Goal: Transaction & Acquisition: Book appointment/travel/reservation

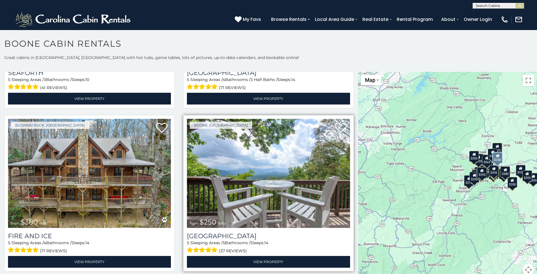
scroll to position [1603, 0]
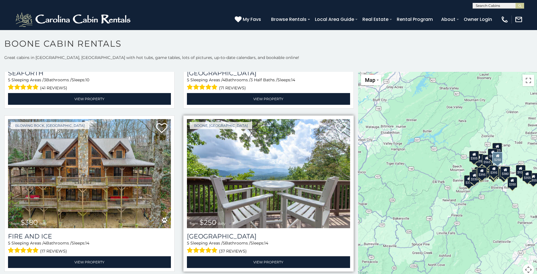
click at [266, 170] on img at bounding box center [268, 173] width 163 height 109
click at [224, 155] on img at bounding box center [268, 173] width 163 height 109
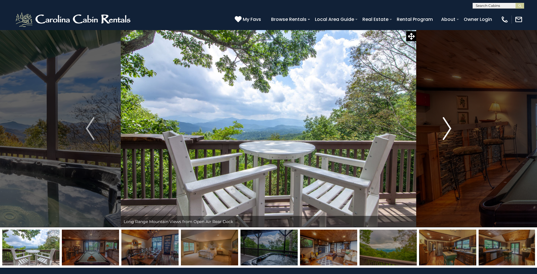
click at [448, 124] on img "Next" at bounding box center [447, 128] width 9 height 23
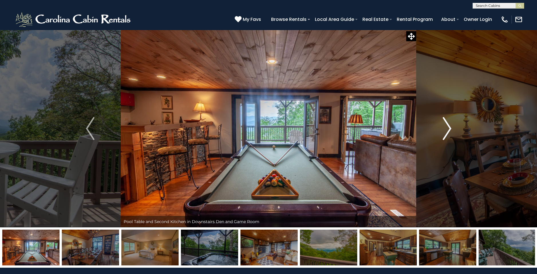
click at [448, 125] on img "Next" at bounding box center [447, 128] width 9 height 23
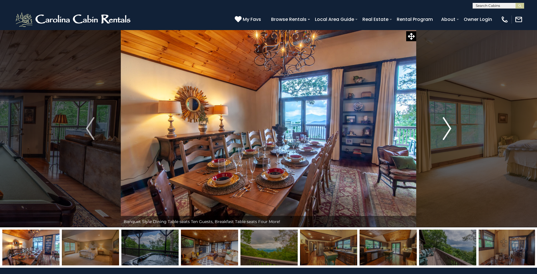
click at [449, 124] on img "Next" at bounding box center [447, 128] width 9 height 23
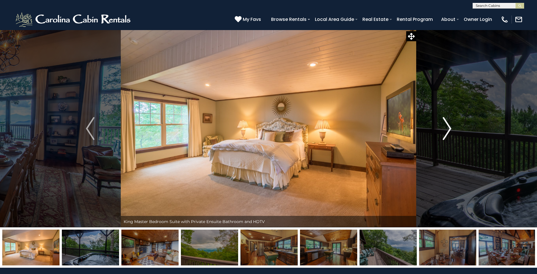
click at [451, 126] on button "Next" at bounding box center [447, 129] width 62 height 198
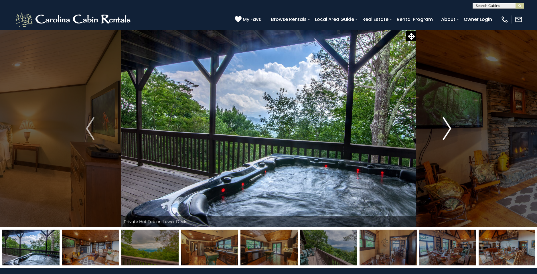
click at [451, 126] on button "Next" at bounding box center [447, 129] width 62 height 198
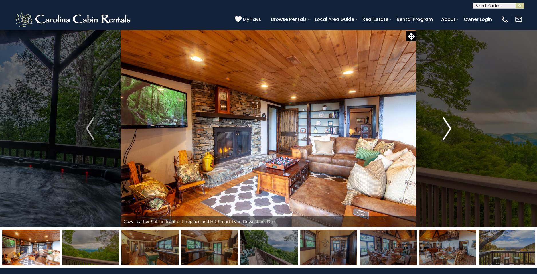
click at [451, 126] on button "Next" at bounding box center [447, 129] width 62 height 198
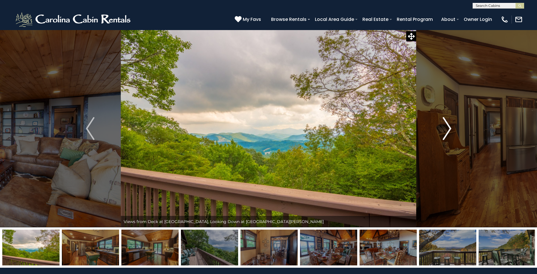
click at [451, 126] on button "Next" at bounding box center [447, 129] width 62 height 198
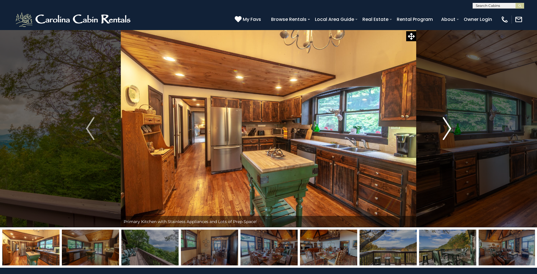
click at [451, 126] on button "Next" at bounding box center [447, 129] width 62 height 198
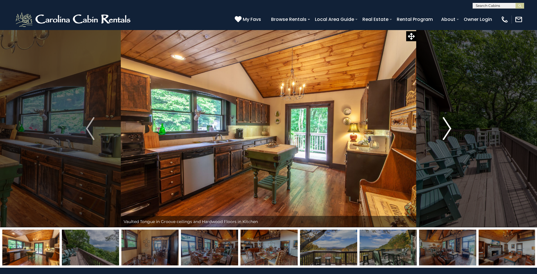
click at [451, 126] on button "Next" at bounding box center [447, 129] width 62 height 198
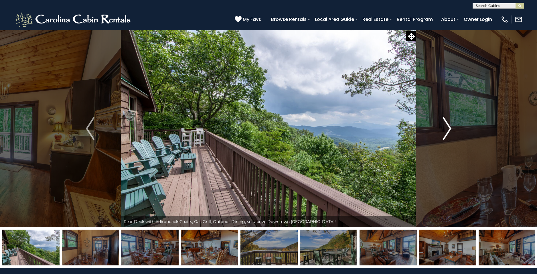
click at [451, 126] on button "Next" at bounding box center [447, 129] width 62 height 198
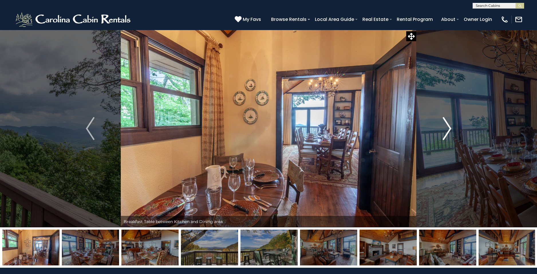
click at [451, 126] on button "Next" at bounding box center [447, 129] width 62 height 198
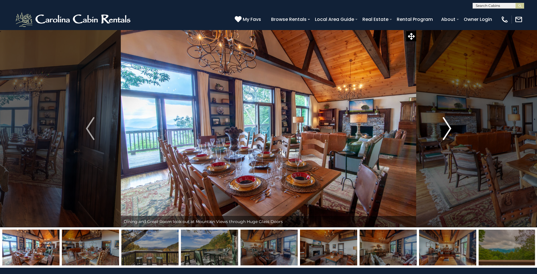
click at [451, 126] on button "Next" at bounding box center [447, 129] width 62 height 198
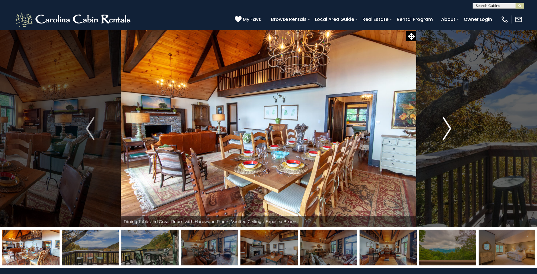
click at [451, 126] on button "Next" at bounding box center [447, 129] width 62 height 198
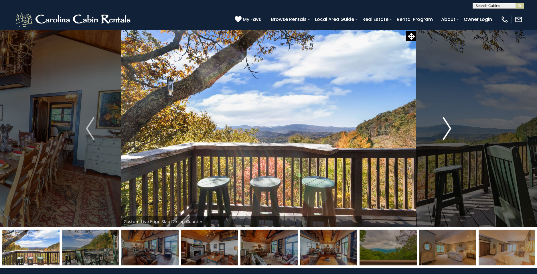
click at [451, 126] on button "Next" at bounding box center [447, 129] width 62 height 198
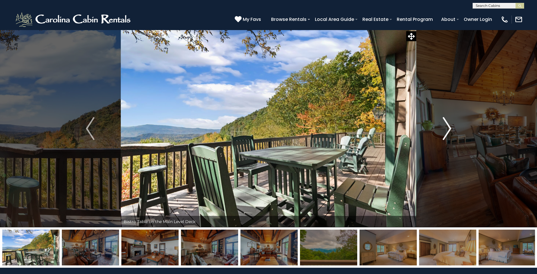
click at [451, 126] on button "Next" at bounding box center [447, 129] width 62 height 198
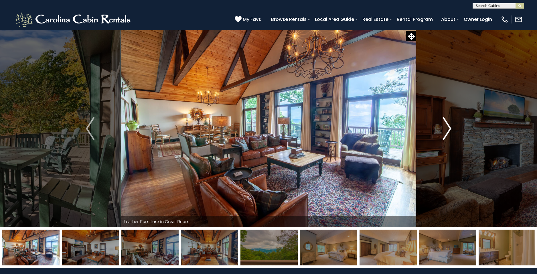
click at [451, 126] on button "Next" at bounding box center [447, 129] width 62 height 198
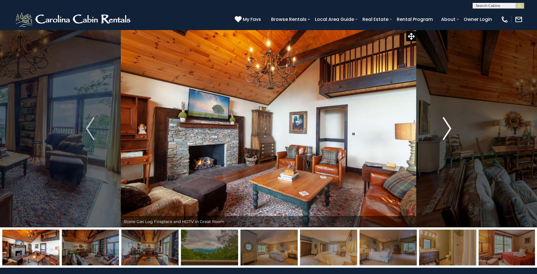
click at [451, 126] on button "Next" at bounding box center [447, 129] width 62 height 198
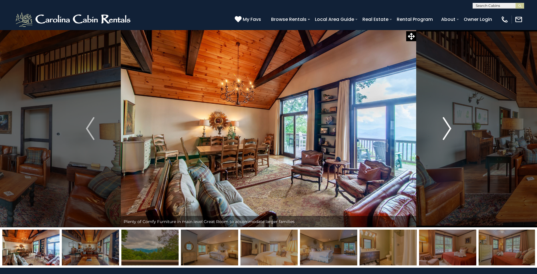
click at [451, 126] on button "Next" at bounding box center [447, 129] width 62 height 198
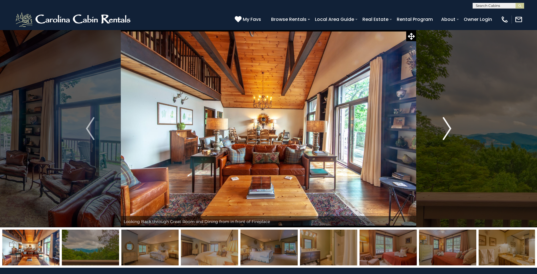
click at [451, 126] on button "Next" at bounding box center [447, 129] width 62 height 198
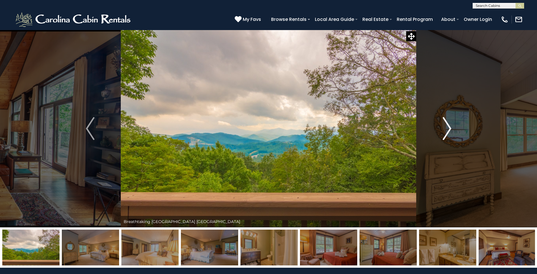
click at [451, 126] on button "Next" at bounding box center [447, 129] width 62 height 198
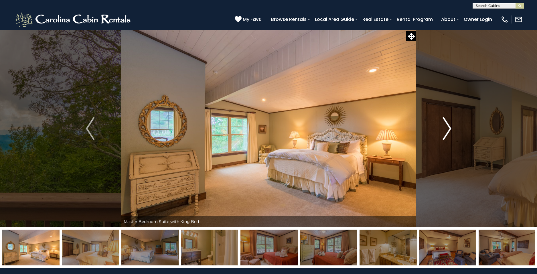
click at [451, 126] on button "Next" at bounding box center [447, 129] width 62 height 198
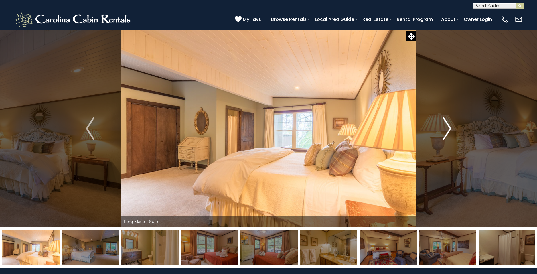
click at [451, 126] on button "Next" at bounding box center [447, 129] width 62 height 198
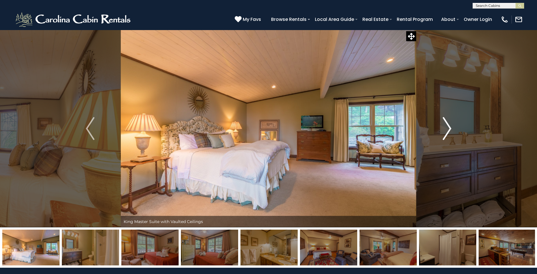
click at [451, 126] on button "Next" at bounding box center [447, 129] width 62 height 198
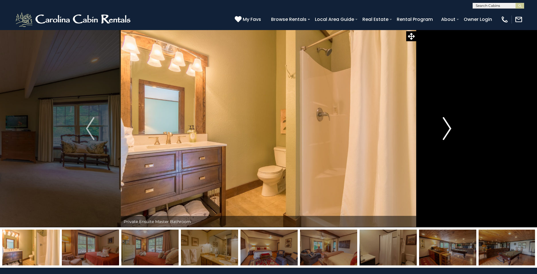
click at [451, 126] on button "Next" at bounding box center [447, 129] width 62 height 198
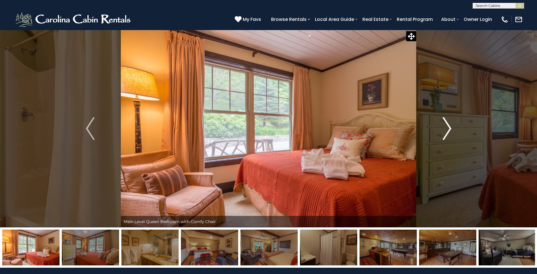
click at [451, 126] on button "Next" at bounding box center [447, 129] width 62 height 198
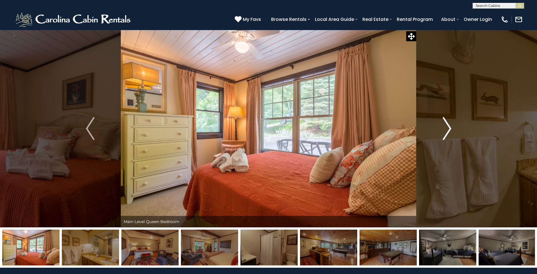
click at [451, 126] on button "Next" at bounding box center [447, 129] width 62 height 198
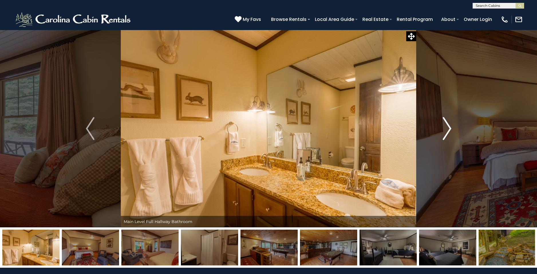
click at [451, 126] on button "Next" at bounding box center [447, 129] width 62 height 198
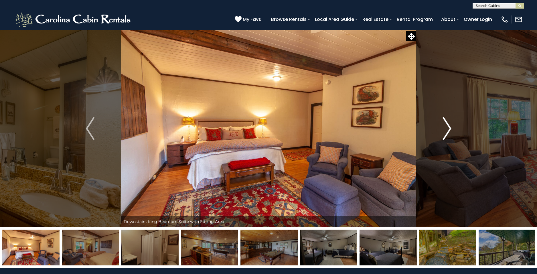
click at [451, 126] on button "Next" at bounding box center [447, 129] width 62 height 198
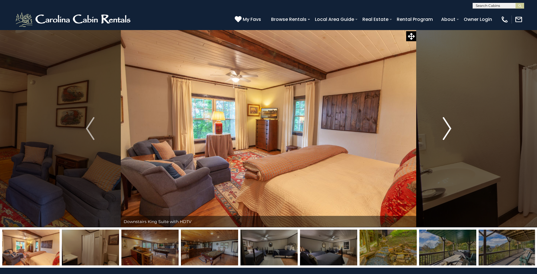
click at [451, 126] on button "Next" at bounding box center [447, 129] width 62 height 198
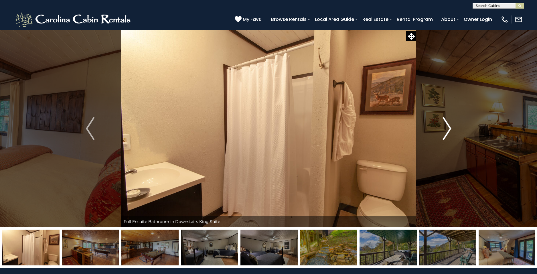
click at [451, 126] on button "Next" at bounding box center [447, 129] width 62 height 198
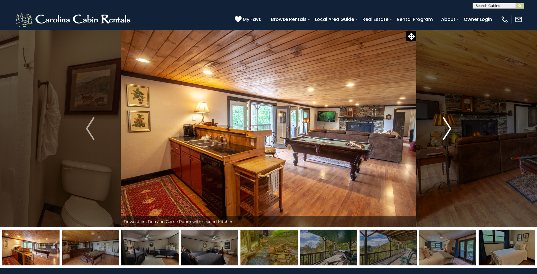
click at [451, 126] on button "Next" at bounding box center [447, 129] width 62 height 198
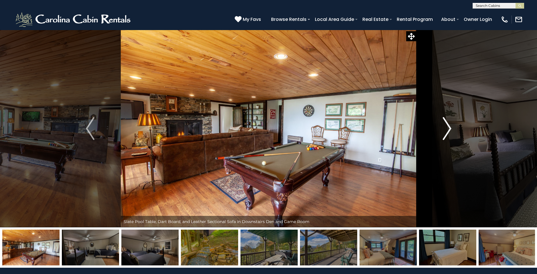
click at [451, 126] on button "Next" at bounding box center [447, 129] width 62 height 198
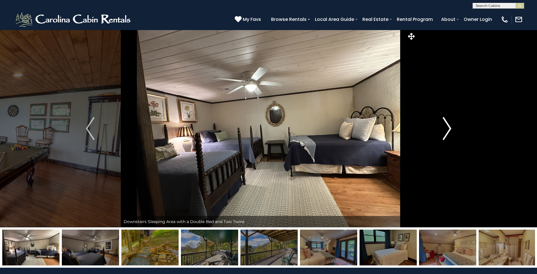
click at [451, 126] on button "Next" at bounding box center [447, 129] width 62 height 198
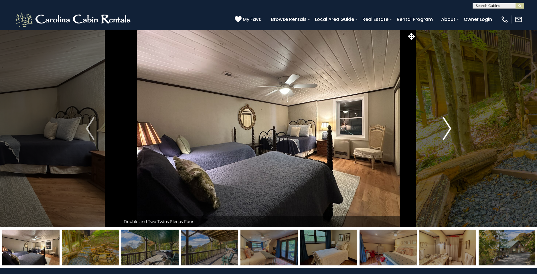
click at [451, 126] on button "Next" at bounding box center [447, 129] width 62 height 198
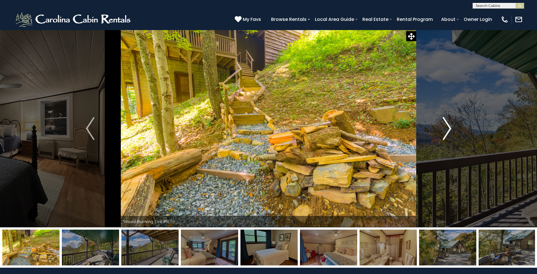
click at [451, 126] on img "Next" at bounding box center [447, 128] width 9 height 23
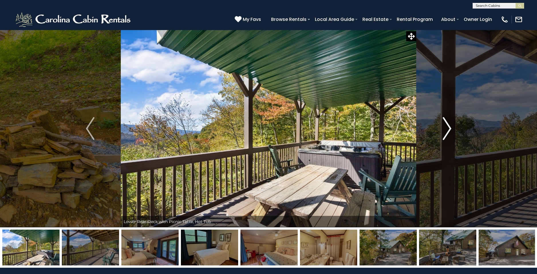
click at [451, 126] on img "Next" at bounding box center [447, 128] width 9 height 23
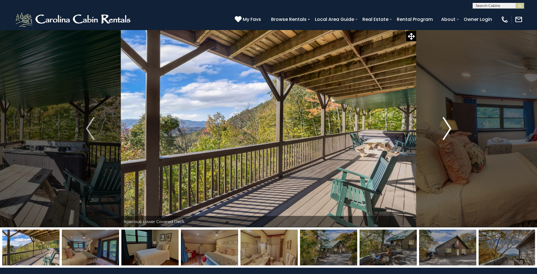
click at [451, 126] on img "Next" at bounding box center [447, 128] width 9 height 23
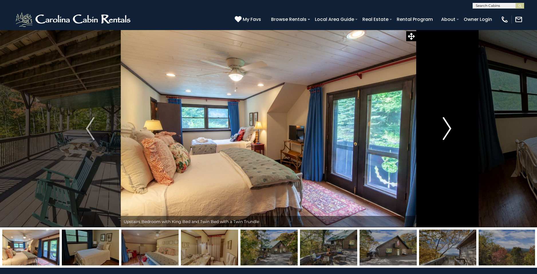
click at [451, 126] on img "Next" at bounding box center [447, 128] width 9 height 23
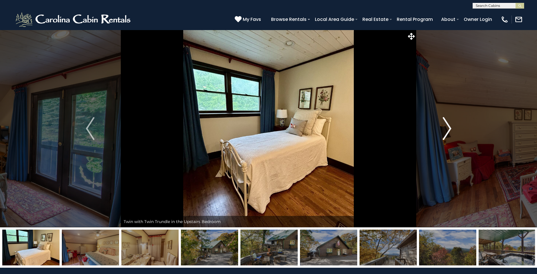
click at [451, 126] on img "Next" at bounding box center [447, 128] width 9 height 23
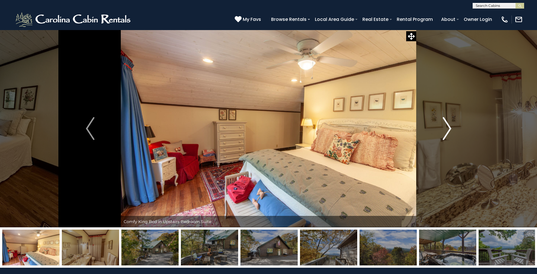
click at [451, 126] on img "Next" at bounding box center [447, 128] width 9 height 23
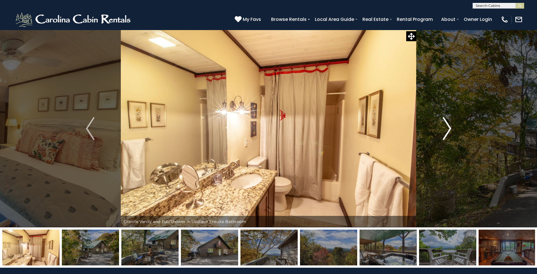
click at [451, 126] on img "Next" at bounding box center [447, 128] width 9 height 23
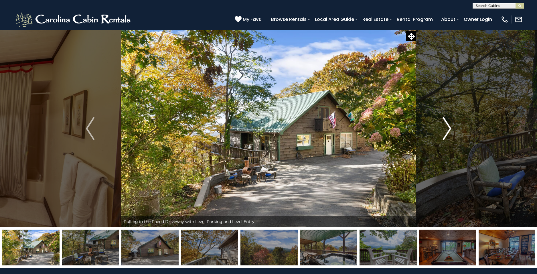
click at [451, 126] on img "Next" at bounding box center [447, 128] width 9 height 23
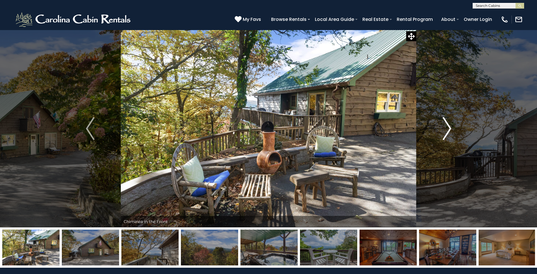
click at [451, 126] on img "Next" at bounding box center [447, 128] width 9 height 23
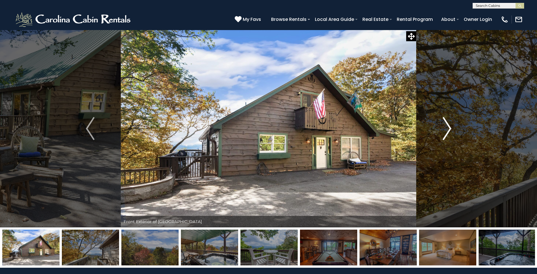
click at [451, 126] on img "Next" at bounding box center [447, 128] width 9 height 23
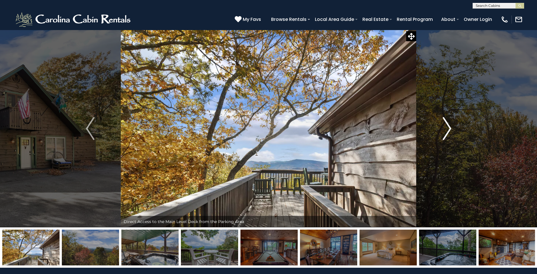
click at [451, 126] on img "Next" at bounding box center [447, 128] width 9 height 23
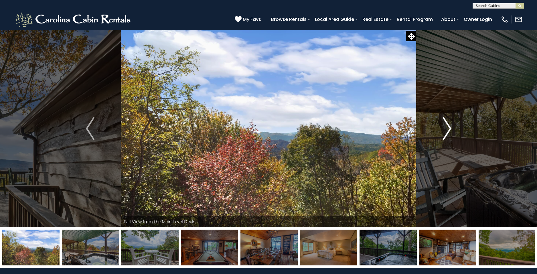
click at [451, 126] on img "Next" at bounding box center [447, 128] width 9 height 23
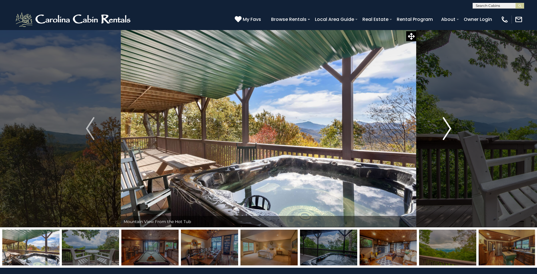
click at [451, 126] on img "Next" at bounding box center [447, 128] width 9 height 23
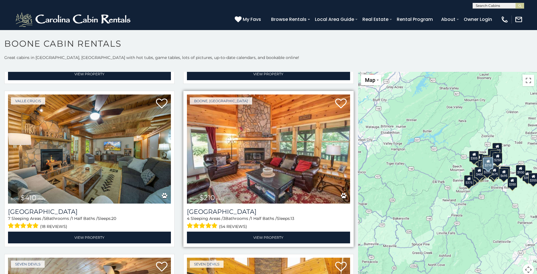
scroll to position [2118, 0]
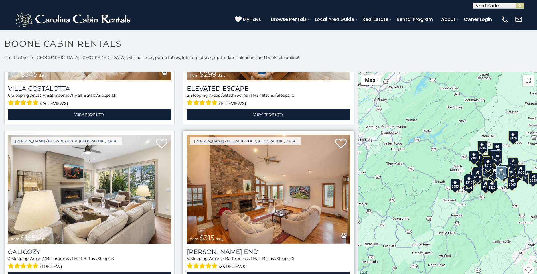
scroll to position [2731, 0]
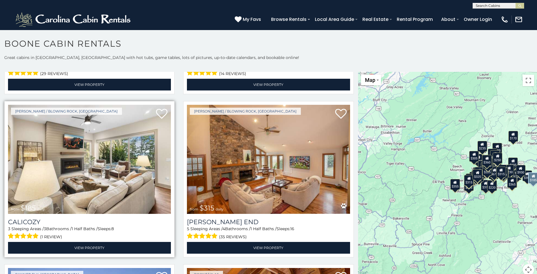
click at [93, 149] on img at bounding box center [89, 159] width 163 height 109
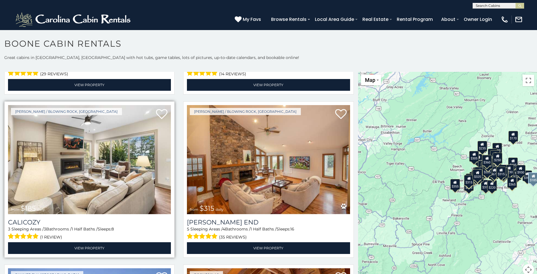
scroll to position [2760, 0]
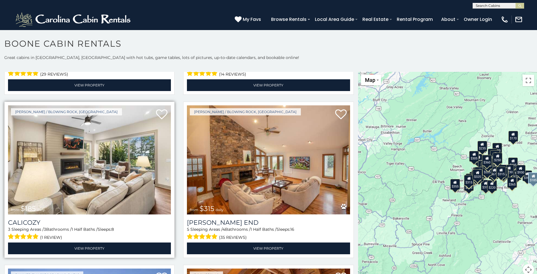
click at [93, 150] on img at bounding box center [89, 159] width 163 height 109
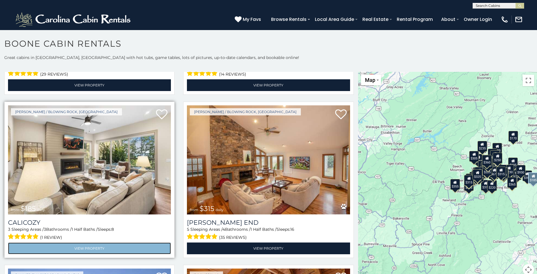
click at [91, 242] on link "View Property" at bounding box center [89, 248] width 163 height 12
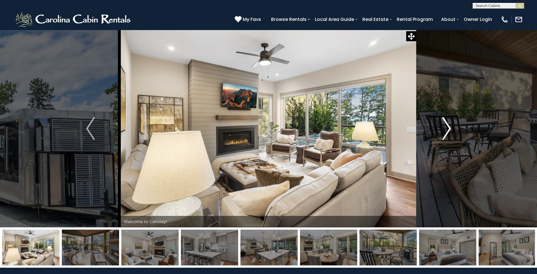
click at [449, 127] on img "Next" at bounding box center [446, 128] width 9 height 23
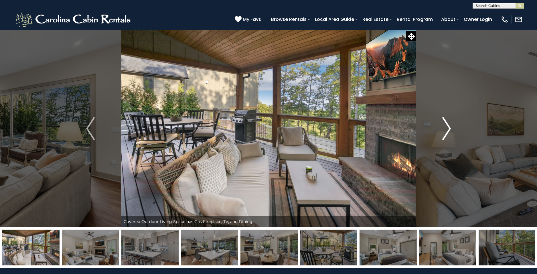
click at [447, 127] on img "Next" at bounding box center [446, 128] width 9 height 23
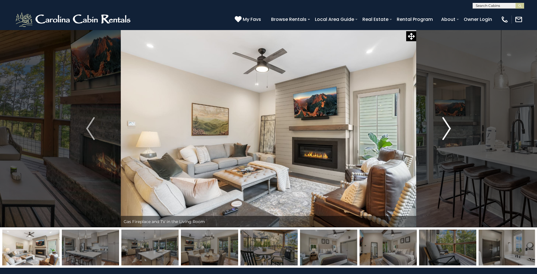
click at [447, 127] on img "Next" at bounding box center [446, 128] width 9 height 23
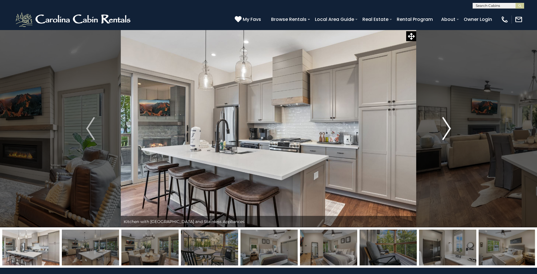
click at [447, 127] on img "Next" at bounding box center [446, 128] width 9 height 23
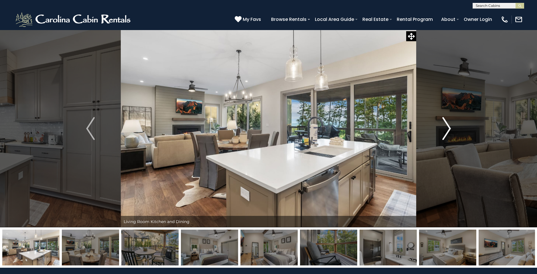
click at [447, 127] on img "Next" at bounding box center [446, 128] width 9 height 23
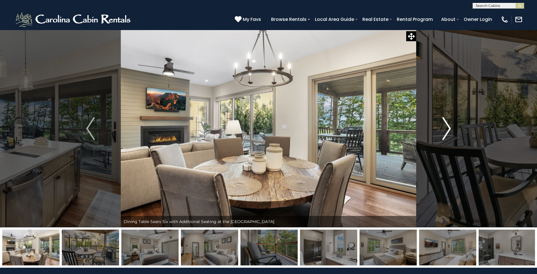
click at [447, 127] on img "Next" at bounding box center [446, 128] width 9 height 23
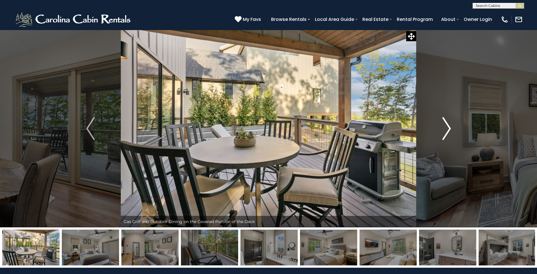
click at [447, 127] on img "Next" at bounding box center [446, 128] width 9 height 23
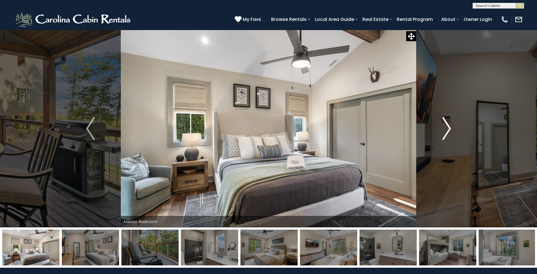
click at [447, 127] on img "Next" at bounding box center [446, 128] width 9 height 23
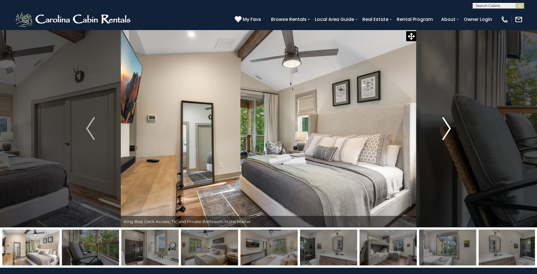
click at [447, 127] on img "Next" at bounding box center [446, 128] width 9 height 23
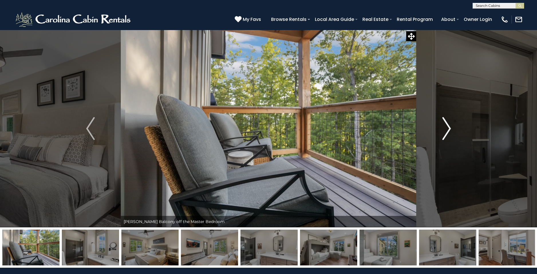
click at [447, 127] on img "Next" at bounding box center [446, 128] width 9 height 23
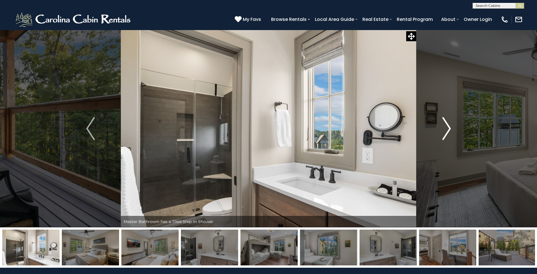
click at [447, 127] on img "Next" at bounding box center [446, 128] width 9 height 23
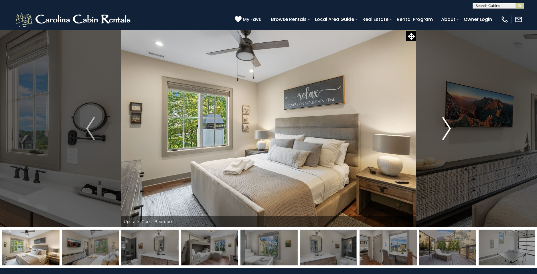
click at [447, 127] on img "Next" at bounding box center [446, 128] width 9 height 23
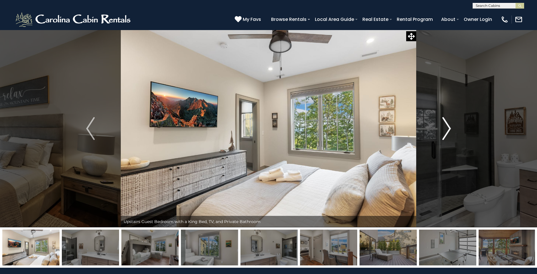
click at [447, 127] on img "Next" at bounding box center [446, 128] width 9 height 23
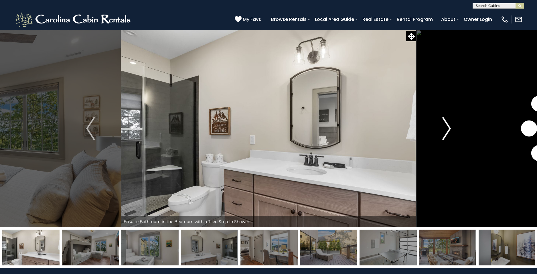
click at [447, 127] on img "Next" at bounding box center [446, 128] width 9 height 23
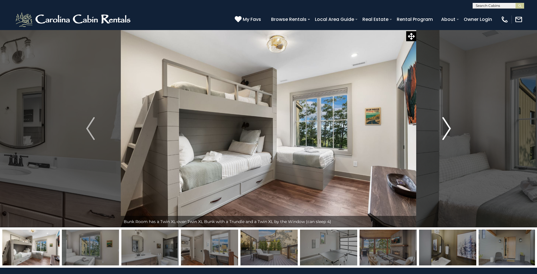
click at [447, 127] on img "Next" at bounding box center [446, 128] width 9 height 23
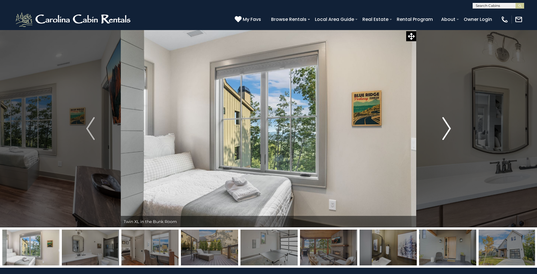
click at [447, 127] on img "Next" at bounding box center [446, 128] width 9 height 23
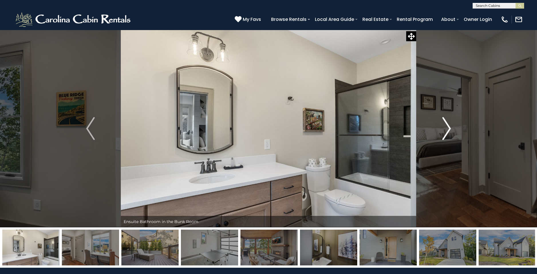
click at [447, 127] on img "Next" at bounding box center [446, 128] width 9 height 23
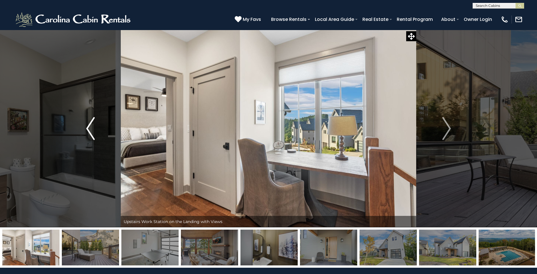
click at [86, 127] on img "Previous" at bounding box center [90, 128] width 9 height 23
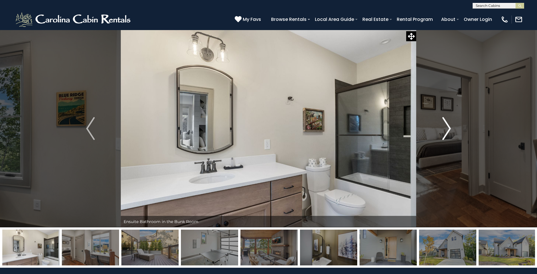
click at [448, 129] on img "Next" at bounding box center [446, 128] width 9 height 23
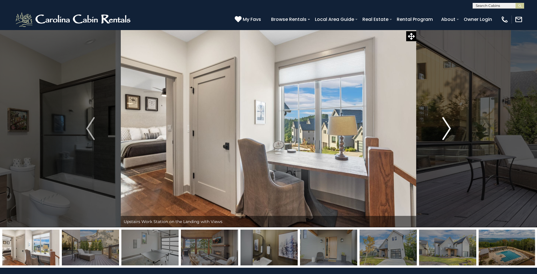
click at [448, 129] on img "Next" at bounding box center [446, 128] width 9 height 23
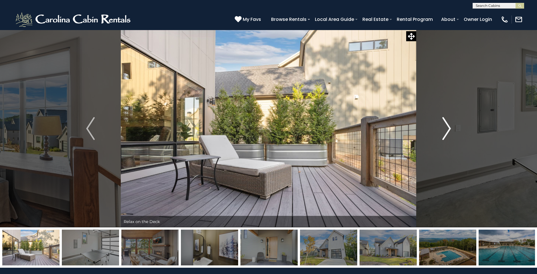
click at [449, 129] on img "Next" at bounding box center [446, 128] width 9 height 23
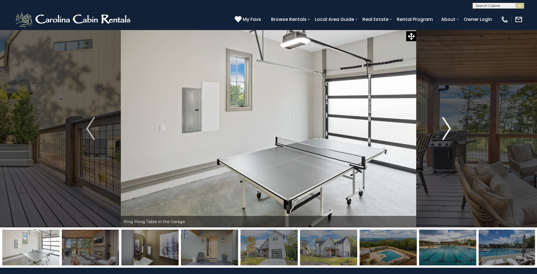
click at [449, 129] on img "Next" at bounding box center [446, 128] width 9 height 23
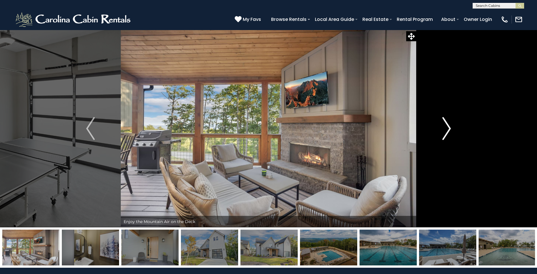
click at [449, 129] on img "Next" at bounding box center [446, 128] width 9 height 23
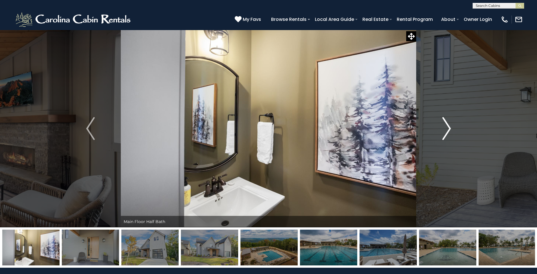
click at [450, 129] on img "Next" at bounding box center [446, 128] width 9 height 23
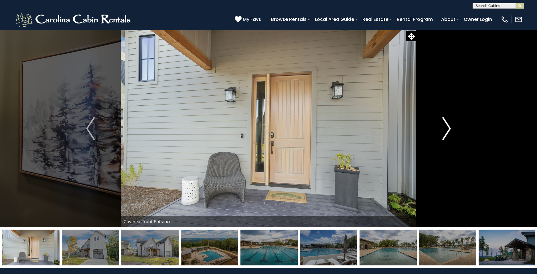
click at [450, 129] on img "Next" at bounding box center [446, 128] width 9 height 23
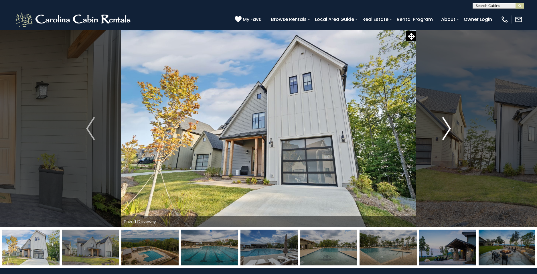
click at [450, 129] on img "Next" at bounding box center [446, 128] width 9 height 23
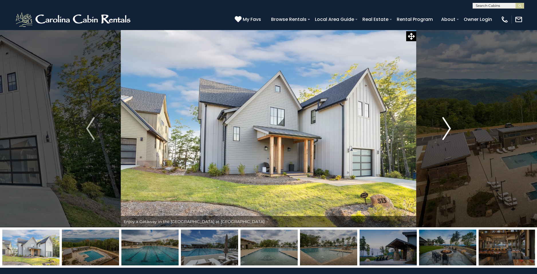
click at [450, 129] on img "Next" at bounding box center [446, 128] width 9 height 23
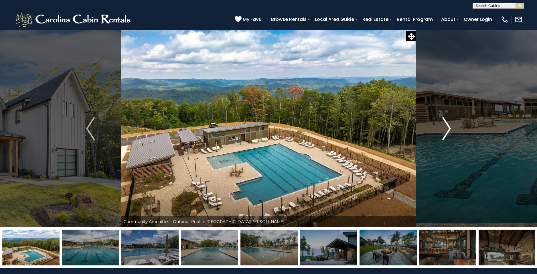
click at [450, 129] on img "Next" at bounding box center [446, 128] width 9 height 23
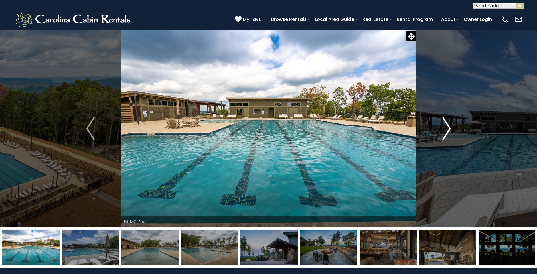
click at [450, 128] on img "Next" at bounding box center [446, 128] width 9 height 23
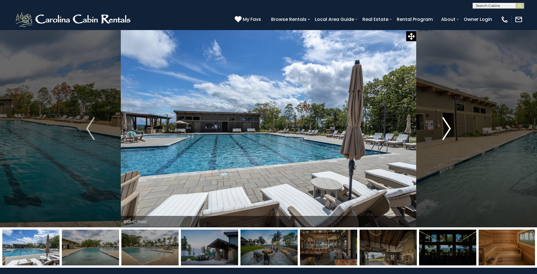
click at [450, 128] on img "Next" at bounding box center [446, 128] width 9 height 23
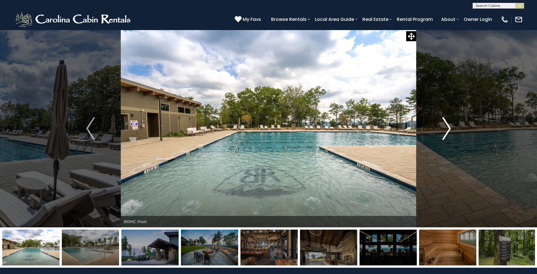
click at [450, 128] on img "Next" at bounding box center [446, 128] width 9 height 23
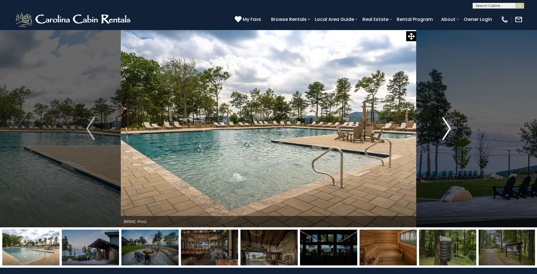
click at [450, 128] on img "Next" at bounding box center [446, 128] width 9 height 23
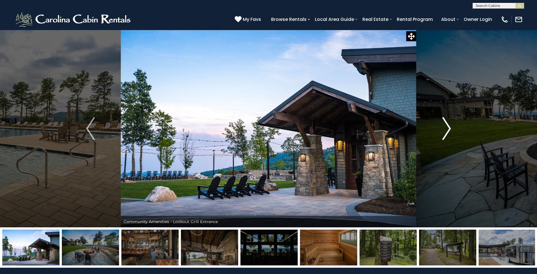
click at [450, 128] on img "Next" at bounding box center [446, 128] width 9 height 23
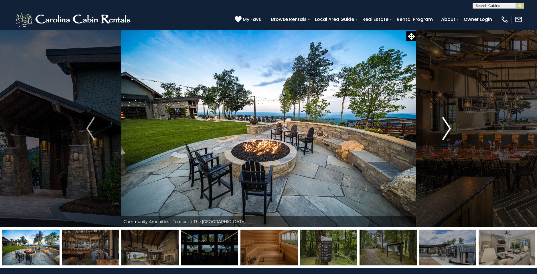
click at [450, 128] on img "Next" at bounding box center [446, 128] width 9 height 23
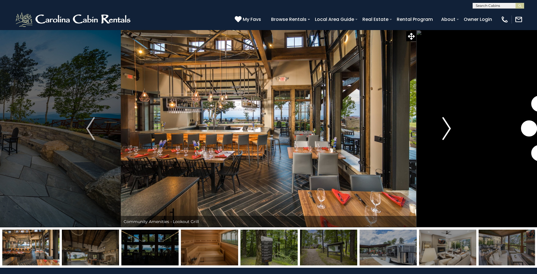
click at [450, 128] on img "Next" at bounding box center [446, 128] width 9 height 23
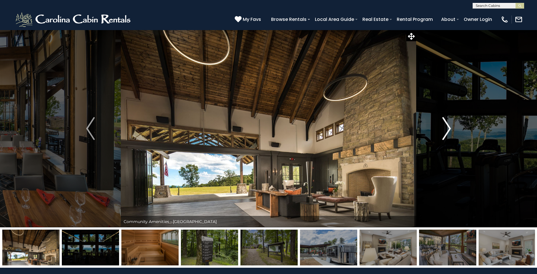
click at [450, 128] on img "Next" at bounding box center [446, 128] width 9 height 23
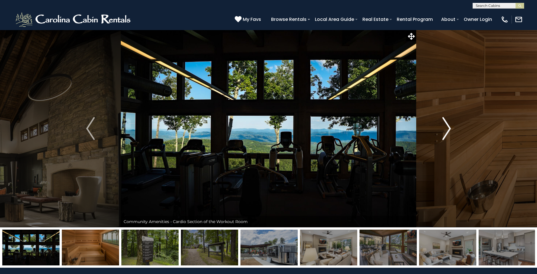
click at [450, 128] on img "Next" at bounding box center [446, 128] width 9 height 23
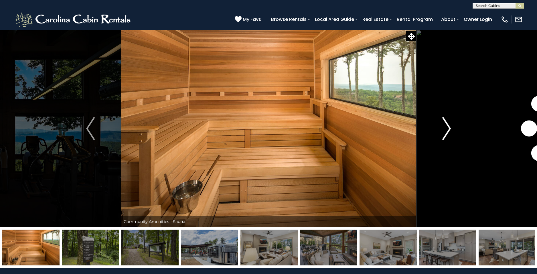
click at [450, 128] on img "Next" at bounding box center [446, 128] width 9 height 23
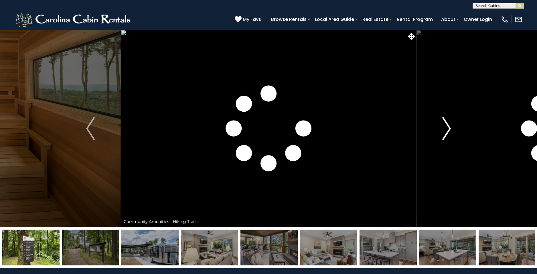
click at [450, 128] on img "Next" at bounding box center [446, 128] width 9 height 23
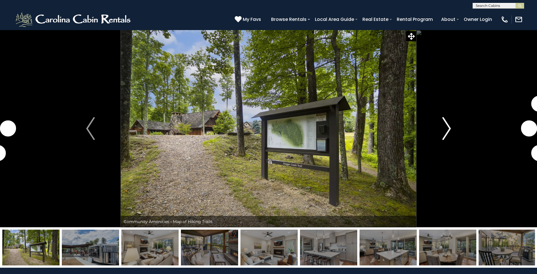
click at [450, 128] on img "Next" at bounding box center [446, 128] width 9 height 23
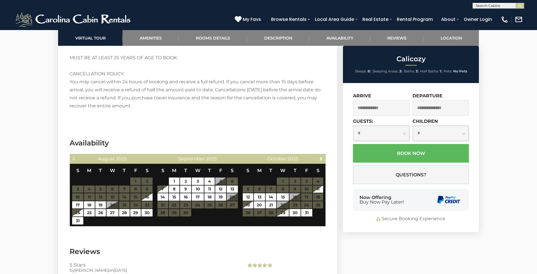
scroll to position [1216, 0]
